Goal: Find specific page/section: Find specific page/section

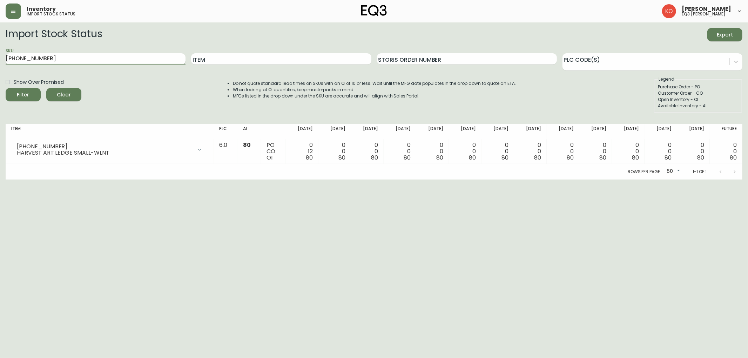
click at [85, 60] on input "[PHONE_NUMBER]" at bounding box center [96, 58] width 180 height 11
click at [245, 56] on input "Item" at bounding box center [281, 58] width 180 height 11
click at [260, 60] on input "Item" at bounding box center [281, 58] width 180 height 11
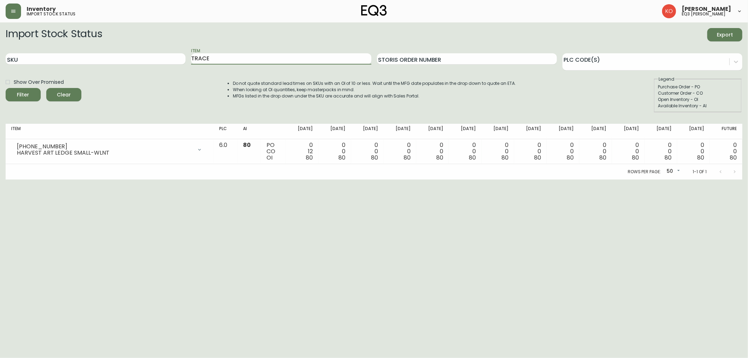
type input "TRACE"
click at [6, 88] on button "Filter" at bounding box center [23, 94] width 35 height 13
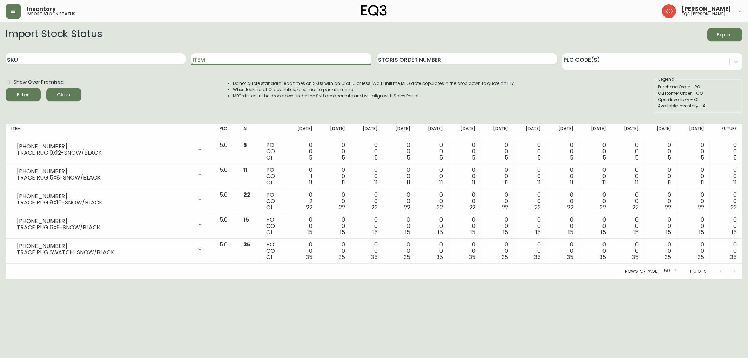
click at [215, 55] on input "Item" at bounding box center [281, 58] width 180 height 11
click at [6, 88] on button "Filter" at bounding box center [23, 94] width 35 height 13
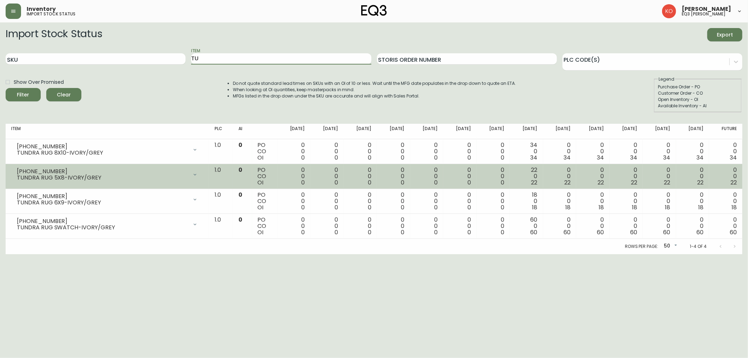
type input "T"
click at [6, 88] on button "Filter" at bounding box center [23, 94] width 35 height 13
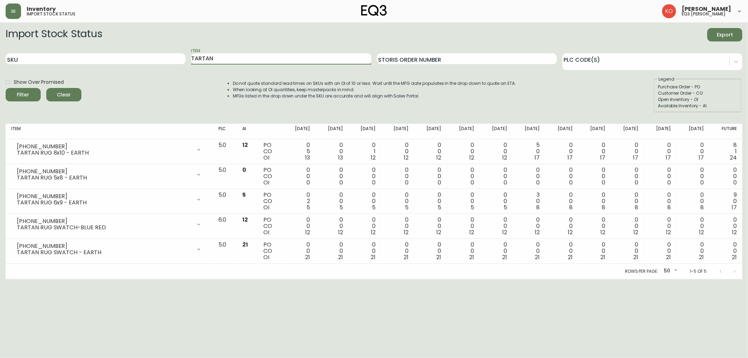
click at [284, 64] on input "TARTAN" at bounding box center [281, 58] width 180 height 11
type input "T"
click at [6, 88] on button "Filter" at bounding box center [23, 94] width 35 height 13
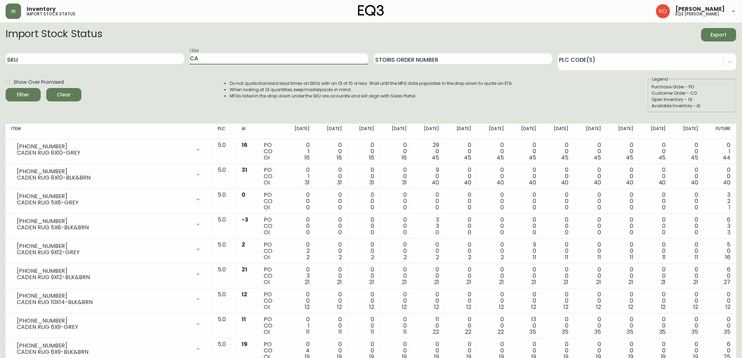
type input "C"
click at [6, 88] on button "Filter" at bounding box center [23, 94] width 35 height 13
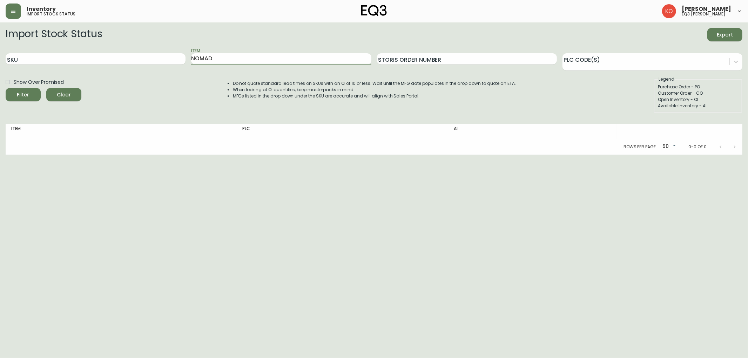
type input "NOMAD"
click at [6, 88] on button "Filter" at bounding box center [23, 94] width 35 height 13
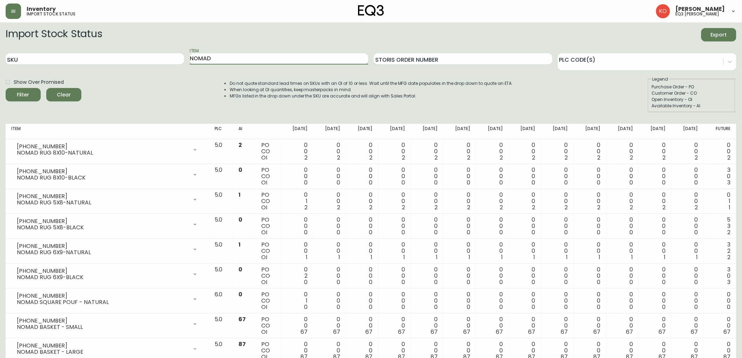
click at [255, 57] on input "NOMAD" at bounding box center [279, 58] width 179 height 11
click at [6, 88] on button "Filter" at bounding box center [23, 94] width 35 height 13
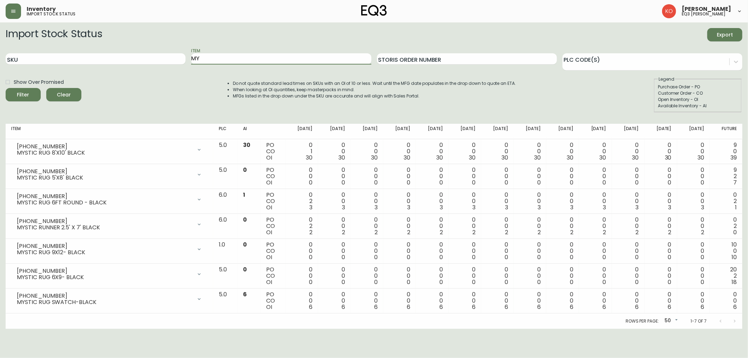
type input "M"
click at [6, 88] on button "Filter" at bounding box center [23, 94] width 35 height 13
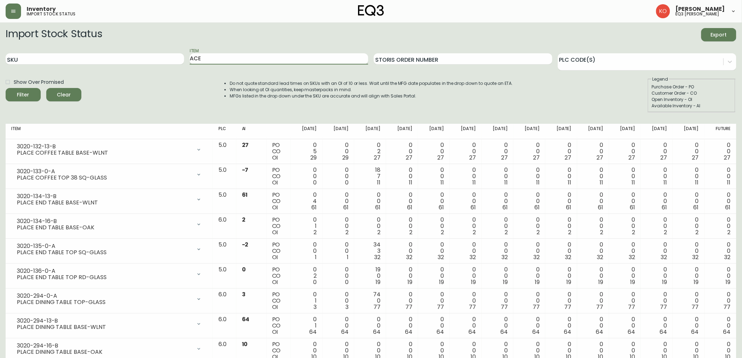
click at [273, 59] on input "ACE" at bounding box center [279, 58] width 179 height 11
click at [6, 88] on button "Filter" at bounding box center [23, 94] width 35 height 13
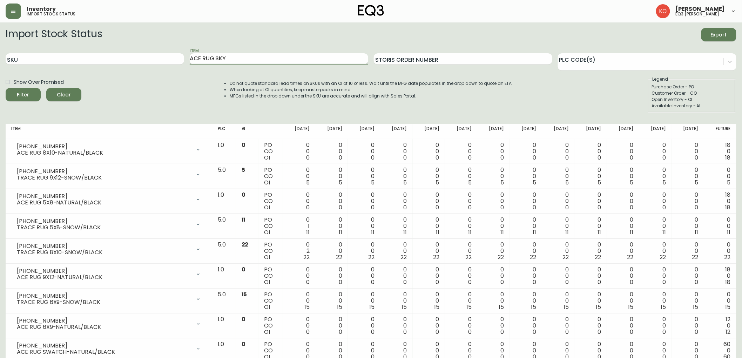
click at [6, 88] on button "Filter" at bounding box center [23, 94] width 35 height 13
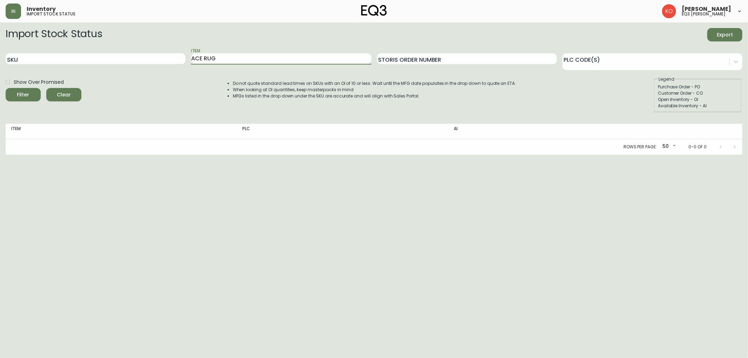
click at [6, 88] on button "Filter" at bounding box center [23, 94] width 35 height 13
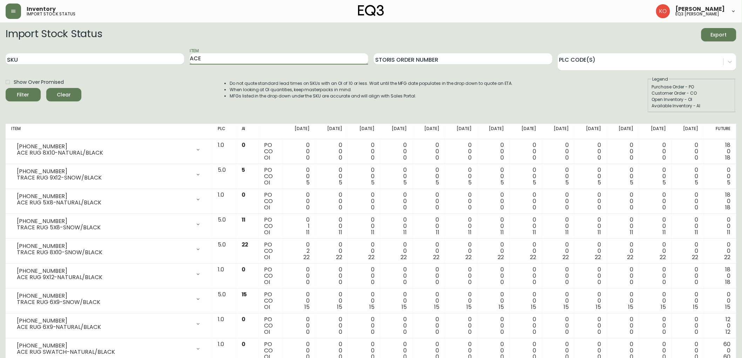
click at [6, 88] on button "Filter" at bounding box center [23, 94] width 35 height 13
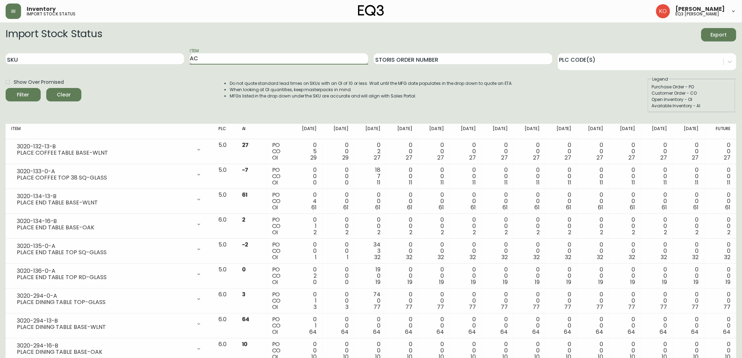
type input "A"
click at [6, 88] on button "Filter" at bounding box center [23, 94] width 35 height 13
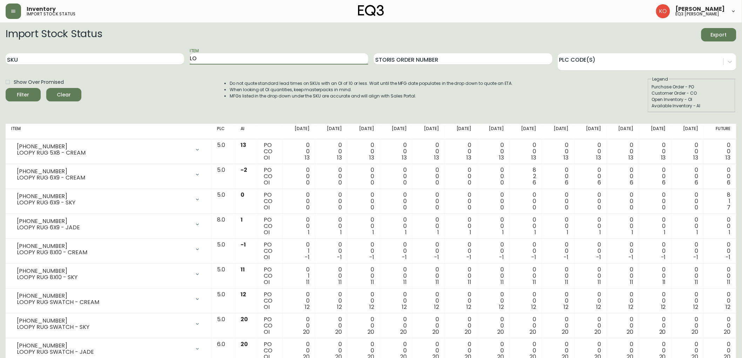
type input "L"
type input "BARLI"
click at [6, 88] on button "Filter" at bounding box center [23, 94] width 35 height 13
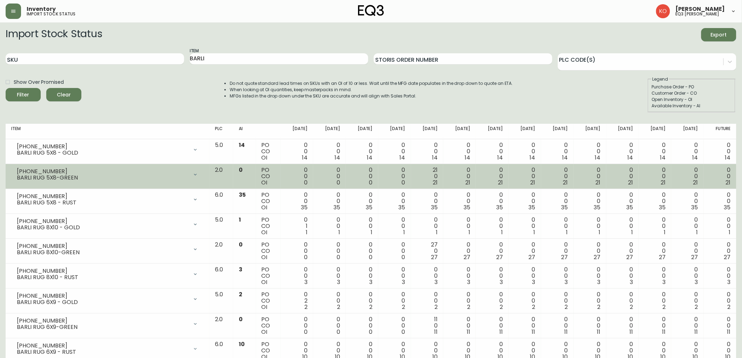
drag, startPoint x: 54, startPoint y: 166, endPoint x: 29, endPoint y: 169, distance: 25.0
click at [29, 169] on div "[PHONE_NUMBER] BARLI RUG 5X8-GREEN" at bounding box center [107, 174] width 193 height 15
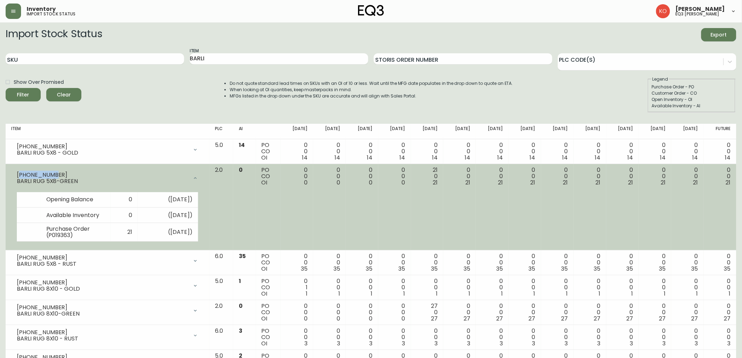
drag, startPoint x: 19, startPoint y: 172, endPoint x: 55, endPoint y: 170, distance: 36.2
click at [55, 170] on div "[PHONE_NUMBER] BARLI RUG 5X8-GREEN" at bounding box center [107, 178] width 193 height 22
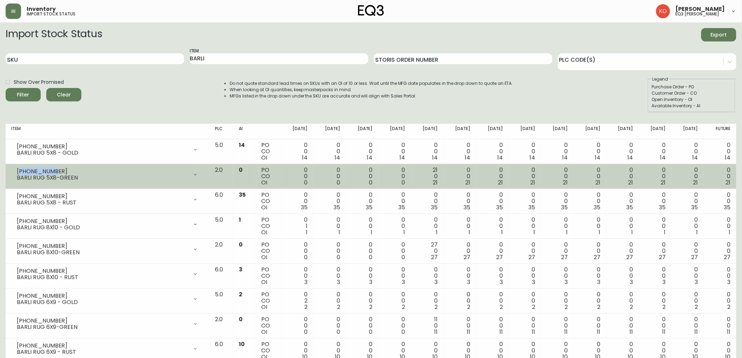
click at [55, 170] on div "[PHONE_NUMBER]" at bounding box center [103, 171] width 172 height 6
drag, startPoint x: 55, startPoint y: 170, endPoint x: 17, endPoint y: 168, distance: 37.9
click at [17, 168] on div "[PHONE_NUMBER]" at bounding box center [103, 171] width 172 height 6
copy div "[PHONE_NUMBER]"
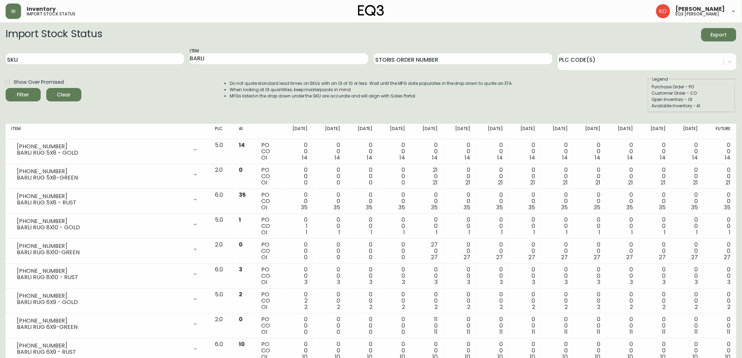
click at [100, 101] on div "Show Over Promised Filter Clear Do not quote standard lead times on SKUs with a…" at bounding box center [371, 94] width 731 height 36
click at [302, 59] on input "BARLI" at bounding box center [279, 58] width 179 height 11
click at [6, 88] on button "Filter" at bounding box center [23, 94] width 35 height 13
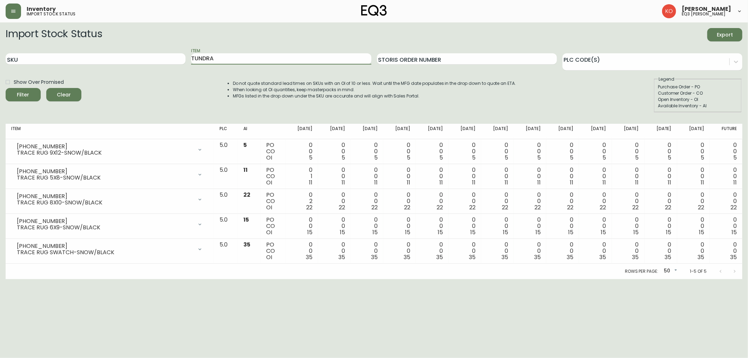
type input "TUNDRA"
click at [6, 88] on button "Filter" at bounding box center [23, 94] width 35 height 13
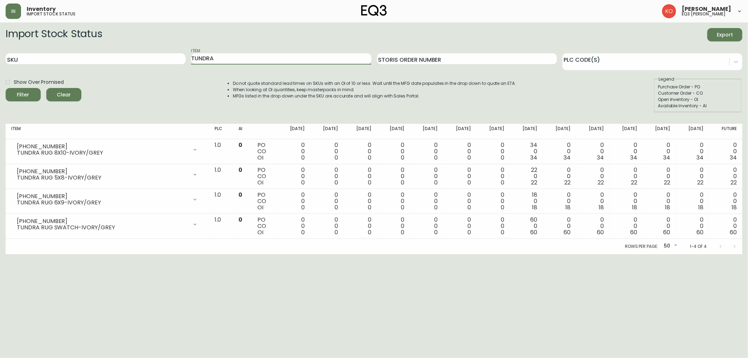
click at [314, 59] on input "TUNDRA" at bounding box center [281, 58] width 180 height 11
type input "BARLI"
click at [6, 88] on button "Filter" at bounding box center [23, 94] width 35 height 13
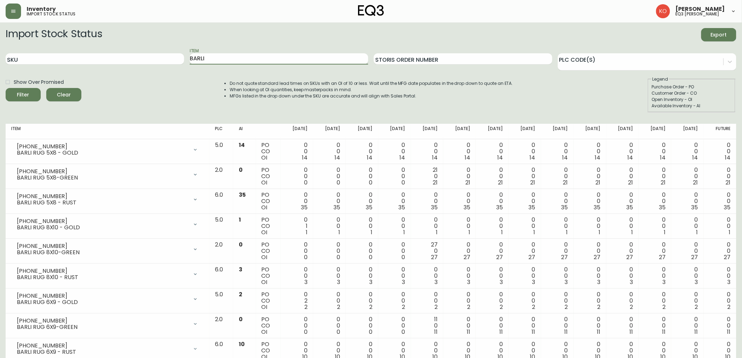
click at [236, 58] on input "BARLI" at bounding box center [279, 58] width 179 height 11
click at [6, 88] on button "Filter" at bounding box center [23, 94] width 35 height 13
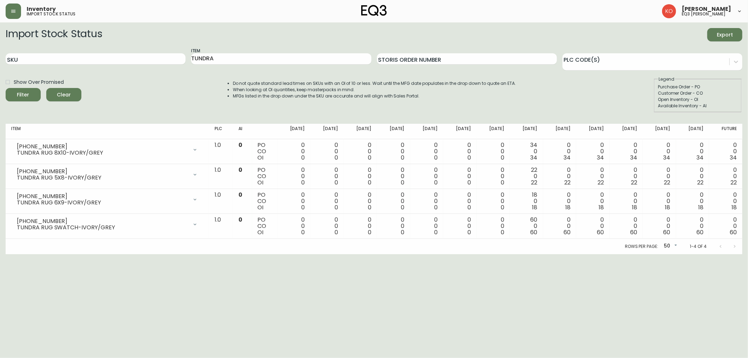
click at [121, 254] on html "Inventory import stock status [PERSON_NAME] eq3 laval - [PERSON_NAME] Import St…" at bounding box center [374, 127] width 748 height 254
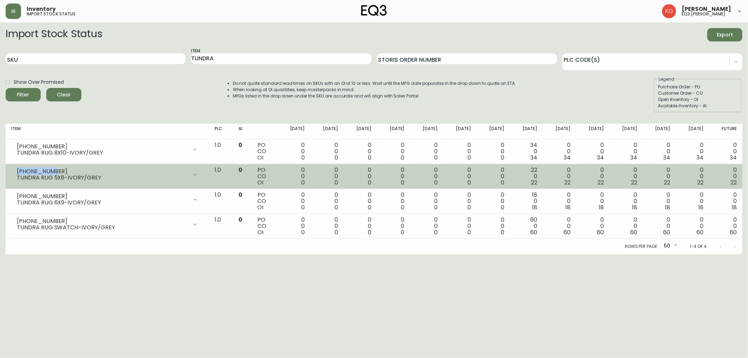
drag, startPoint x: 62, startPoint y: 169, endPoint x: 18, endPoint y: 167, distance: 44.6
click at [18, 168] on div "[PHONE_NUMBER]" at bounding box center [102, 171] width 171 height 6
copy div "[PHONE_NUMBER]"
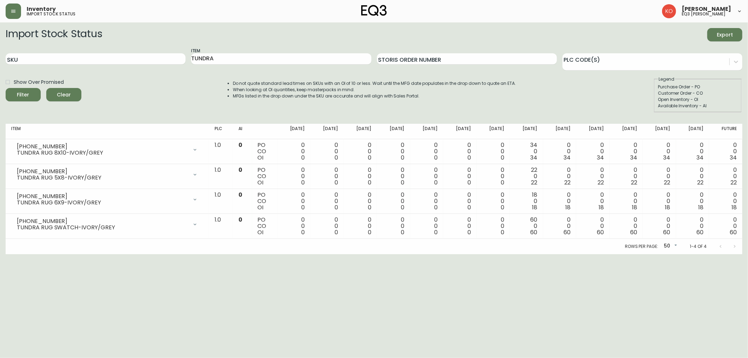
click at [110, 109] on div "Show Over Promised Filter Clear Do not quote standard lead times on SKUs with a…" at bounding box center [374, 94] width 737 height 36
click at [233, 55] on input "TUNDRA" at bounding box center [281, 58] width 180 height 11
type input "T"
